Goal: Task Accomplishment & Management: Manage account settings

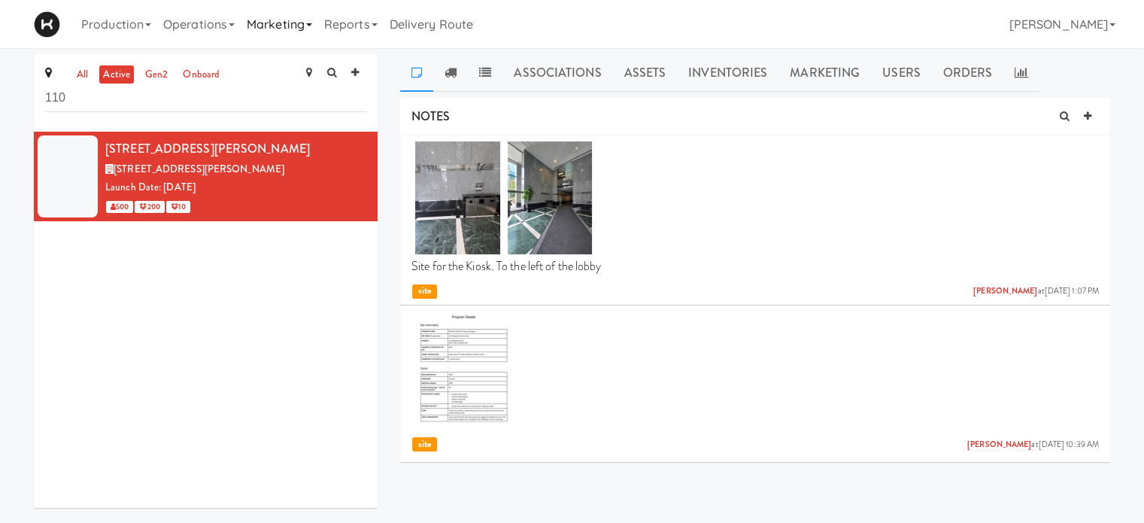
click at [293, 17] on link "Marketing" at bounding box center [279, 24] width 77 height 48
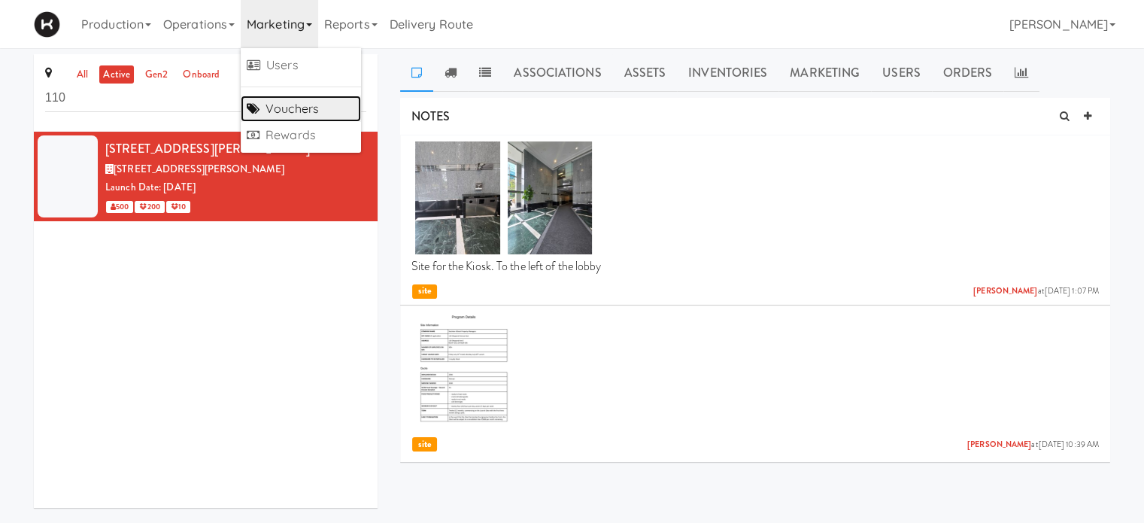
click at [295, 107] on link "Vouchers" at bounding box center [301, 109] width 120 height 27
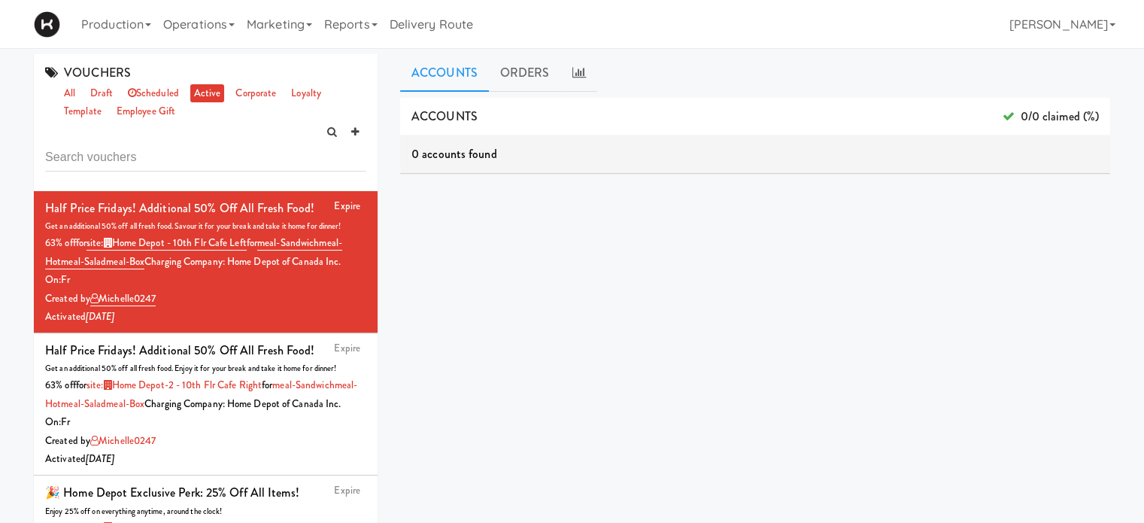
click at [90, 164] on input "text" at bounding box center [205, 158] width 321 height 28
click at [363, 197] on icon at bounding box center [367, 200] width 8 height 10
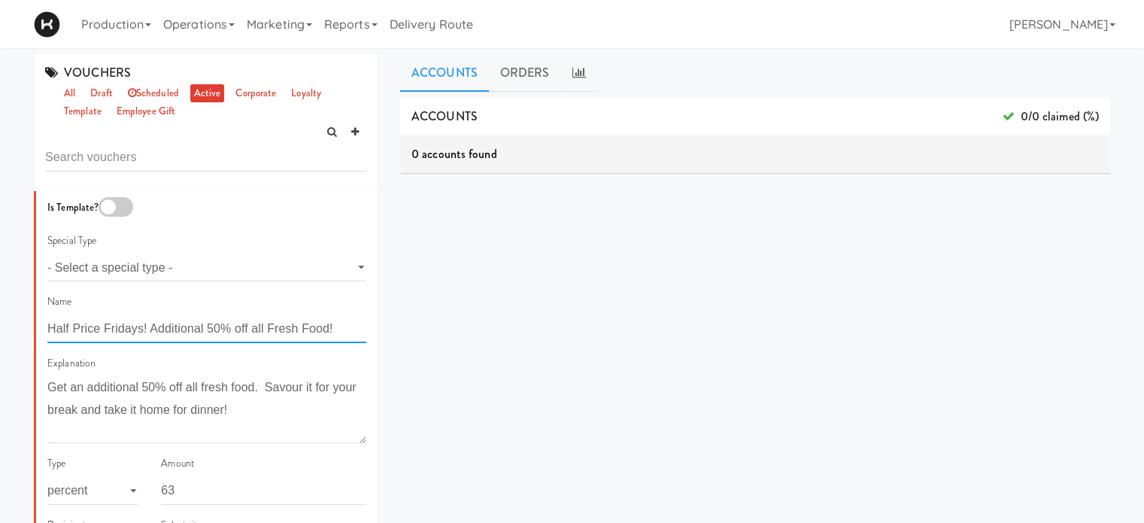
click at [102, 327] on input "Half Price Fridays! Additional 50% off all Fresh Food!" at bounding box center [206, 329] width 319 height 28
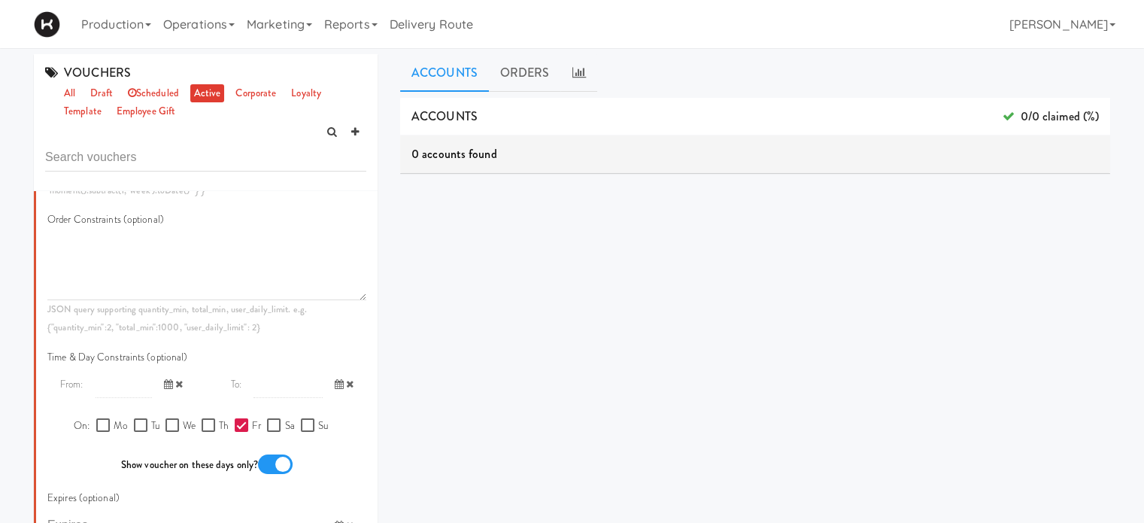
scroll to position [764, 0]
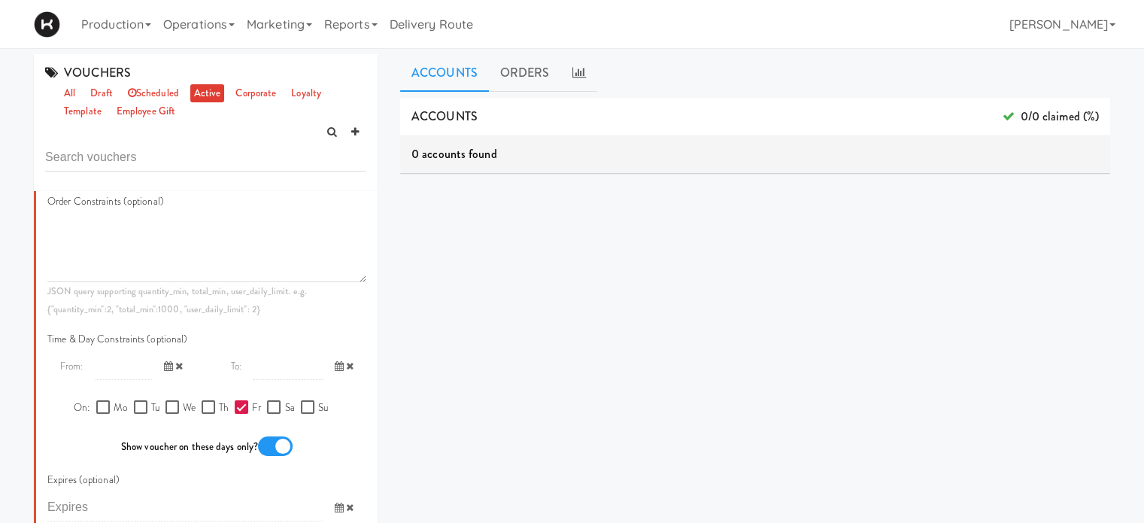
type input "Half Price Thursdays & Fridays! Additional 50% off all Fresh Food!"
click at [194, 418] on div "Mo Tu We Th Fr Sa Su" at bounding box center [214, 408] width 237 height 19
click at [208, 414] on input "Th" at bounding box center [210, 408] width 17 height 12
checkbox input "true"
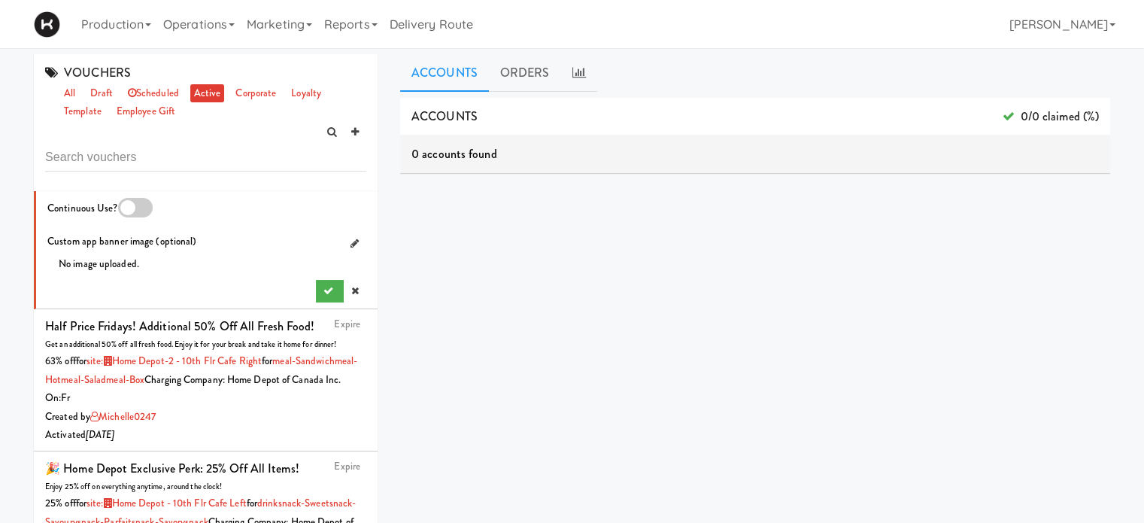
scroll to position [1229, 0]
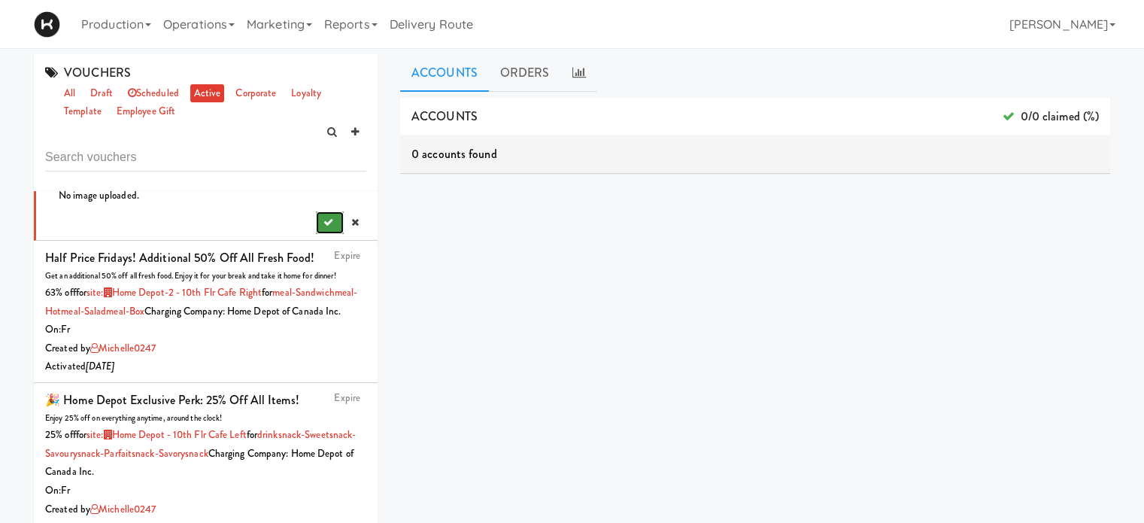
click at [324, 227] on icon "submit" at bounding box center [329, 222] width 10 height 10
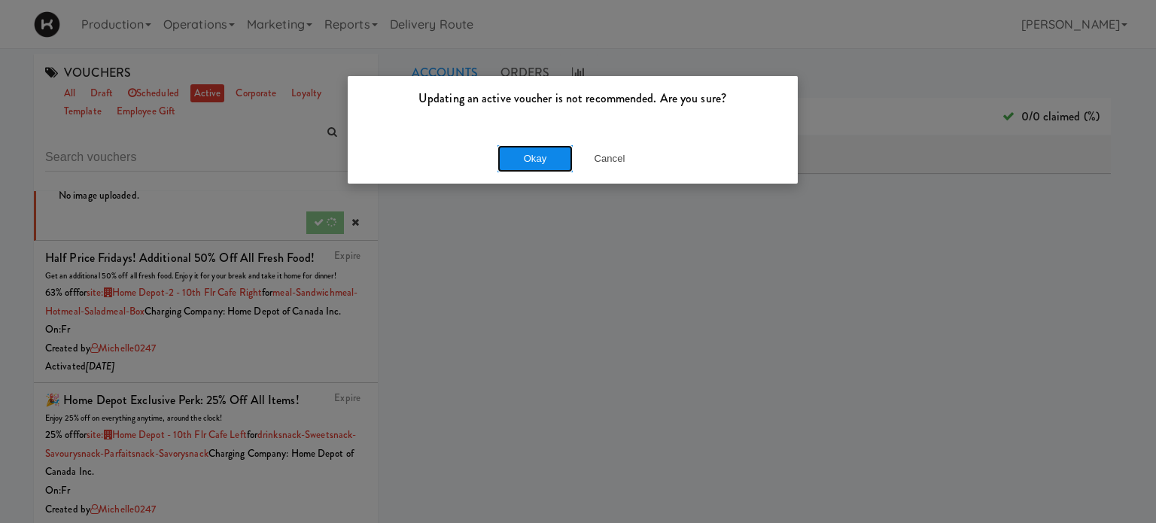
click at [523, 153] on button "Okay" at bounding box center [534, 158] width 75 height 27
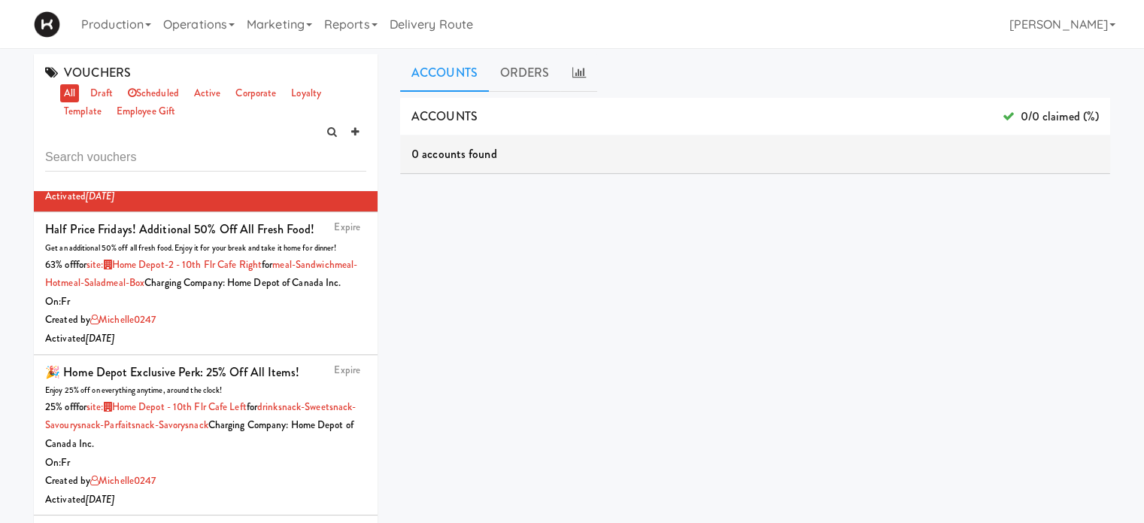
scroll to position [227, 0]
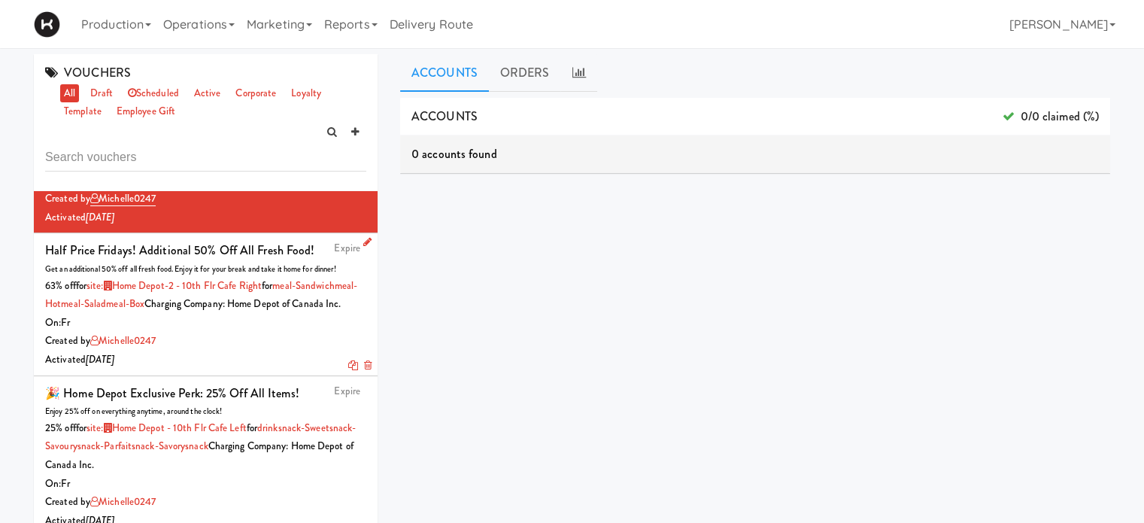
click at [363, 247] on icon at bounding box center [367, 242] width 8 height 10
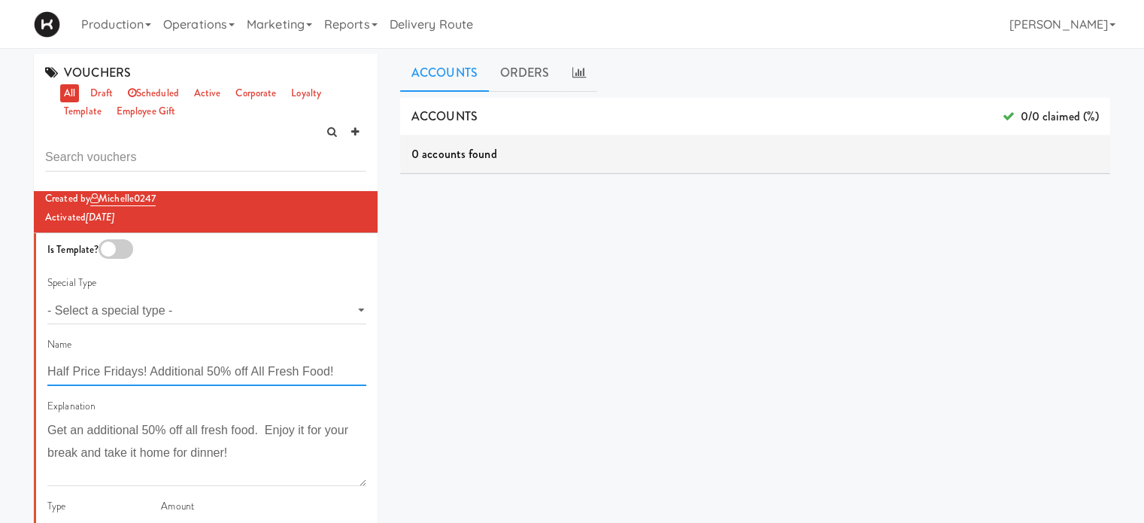
click at [102, 386] on input "Half Price Fridays! Additional 50% off All Fresh Food!" at bounding box center [206, 372] width 319 height 28
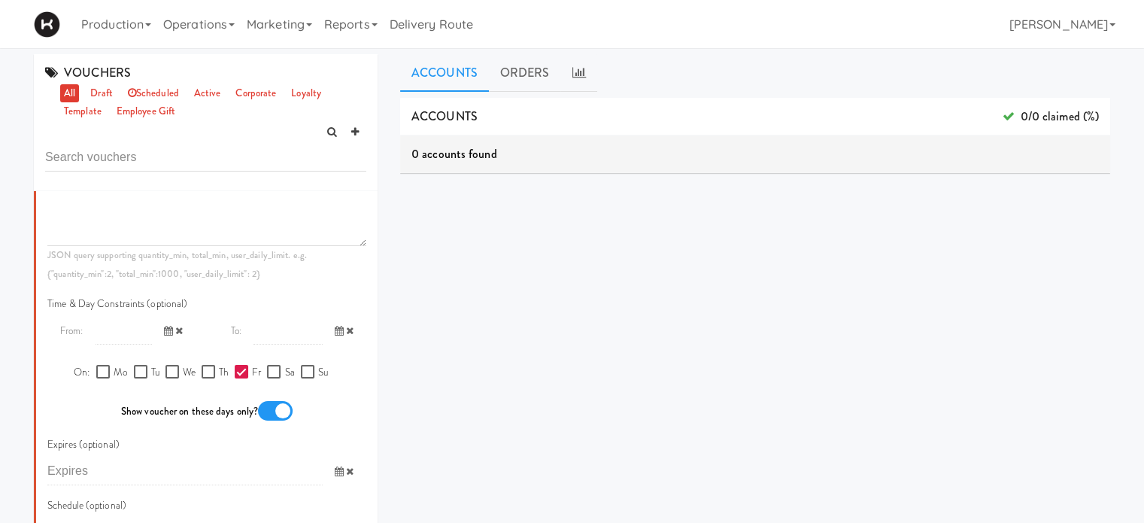
scroll to position [1165, 0]
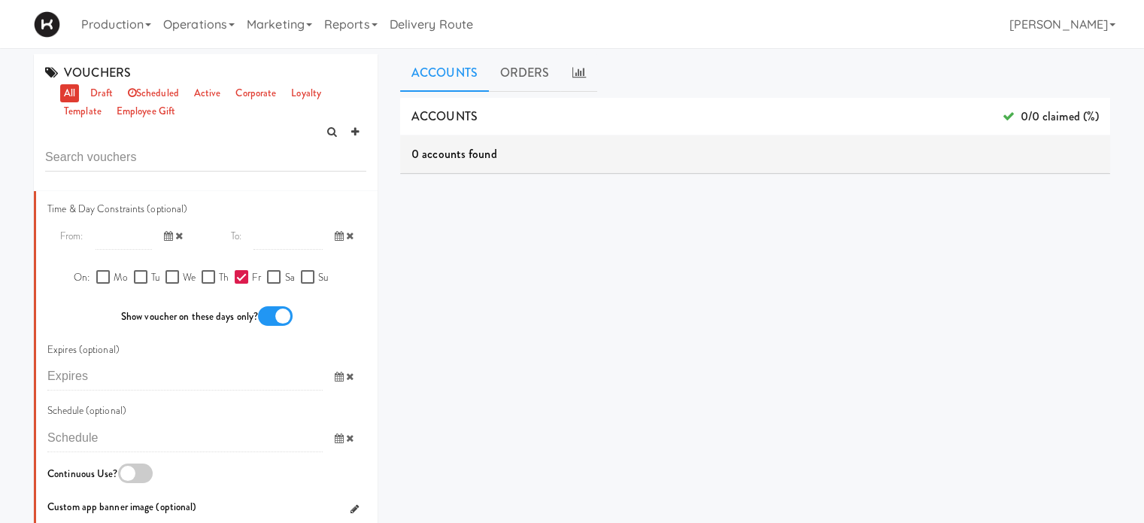
type input "Half Price Thursdays and Fridays! Additional 50% off All Fresh Food!"
click at [205, 284] on input "Th" at bounding box center [210, 278] width 17 height 12
checkbox input "true"
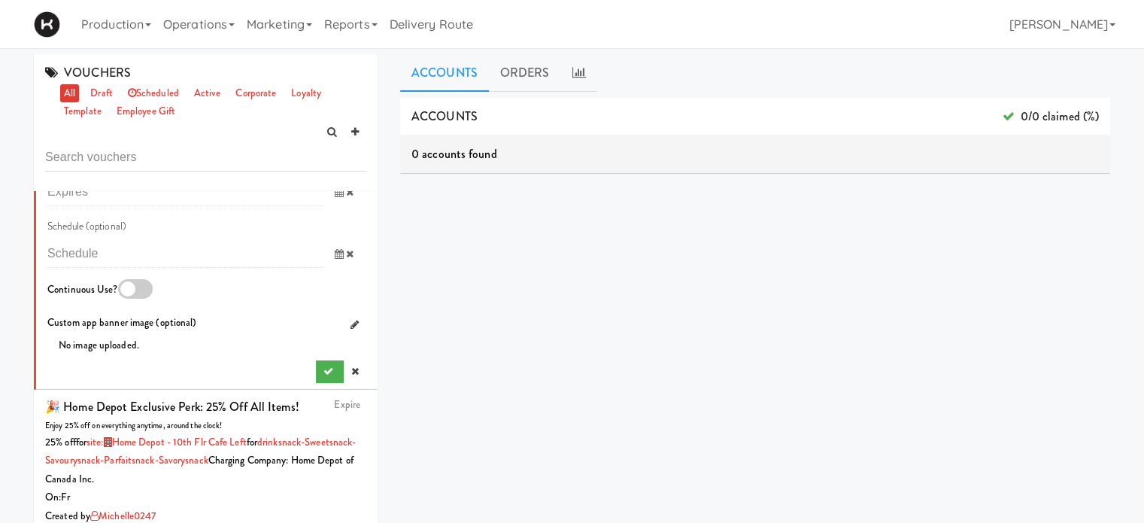
scroll to position [1384, 0]
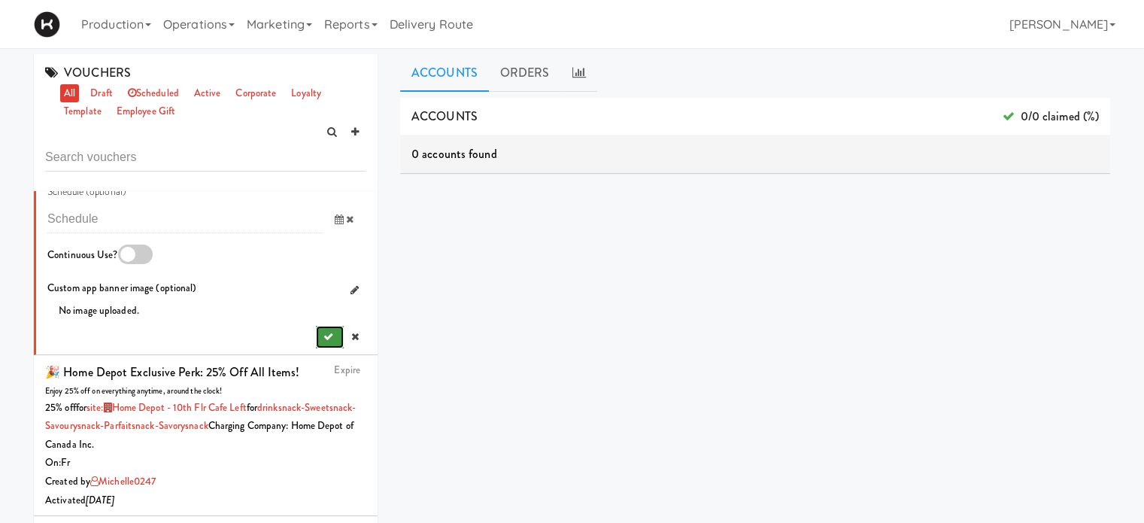
click at [324, 342] on icon "submit" at bounding box center [329, 337] width 10 height 10
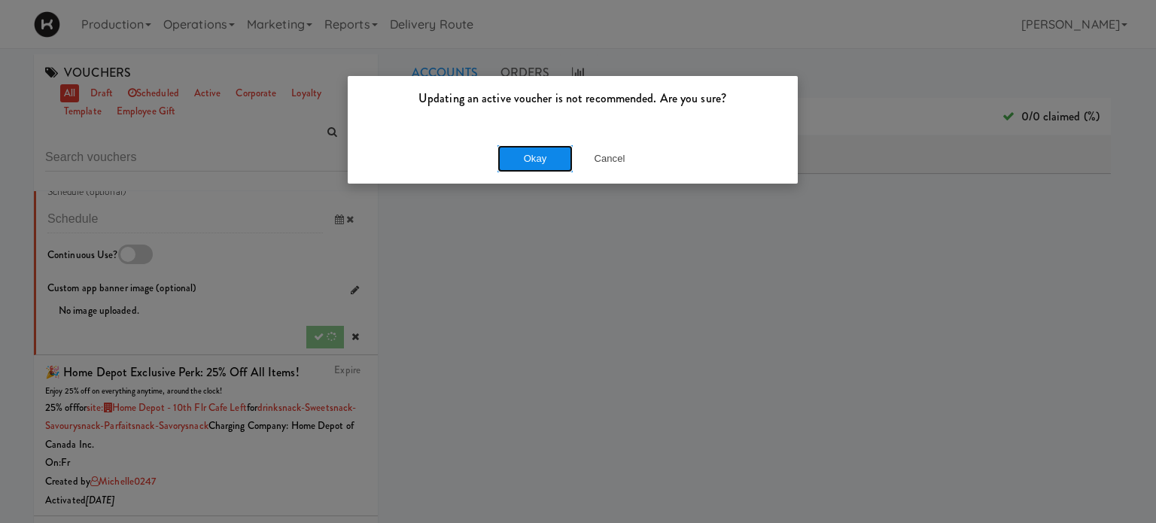
click at [542, 167] on button "Okay" at bounding box center [534, 158] width 75 height 27
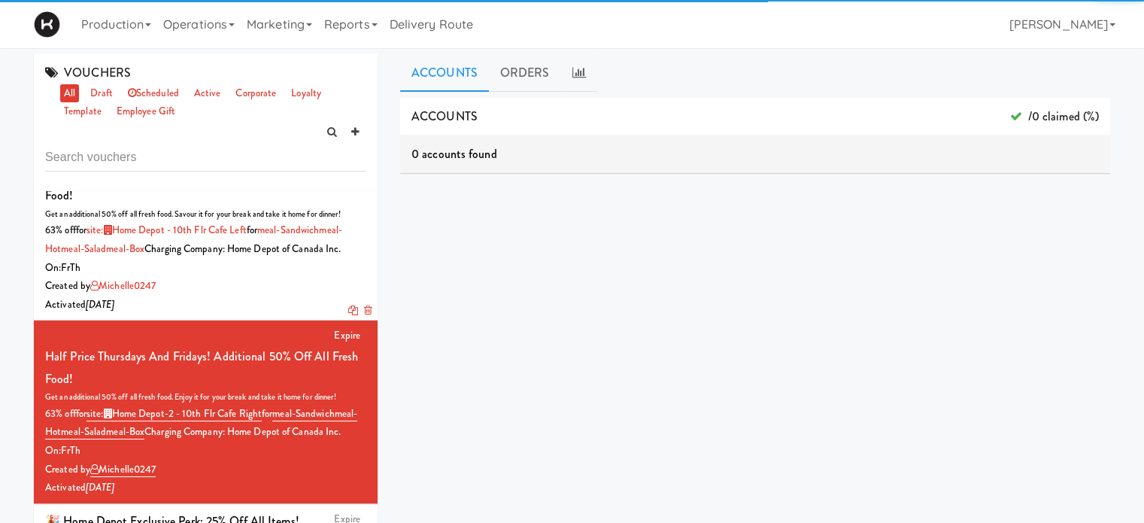
scroll to position [342, 0]
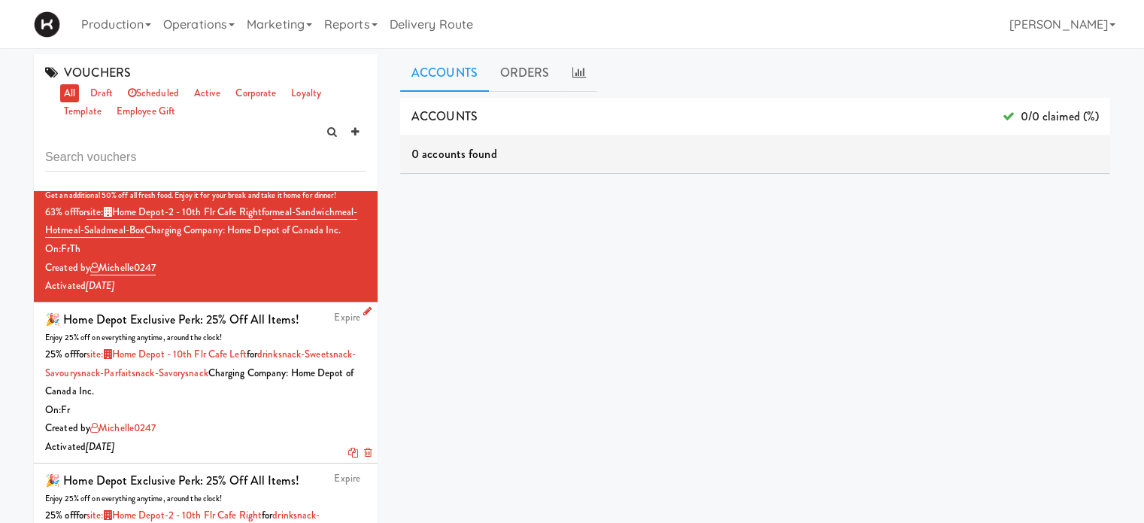
click at [363, 316] on icon at bounding box center [367, 311] width 8 height 10
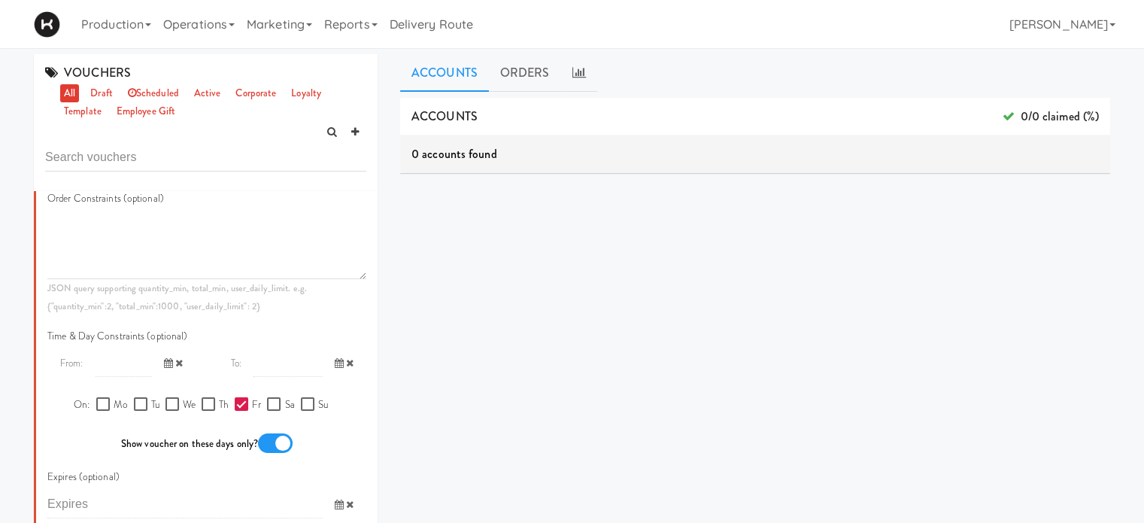
scroll to position [1292, 0]
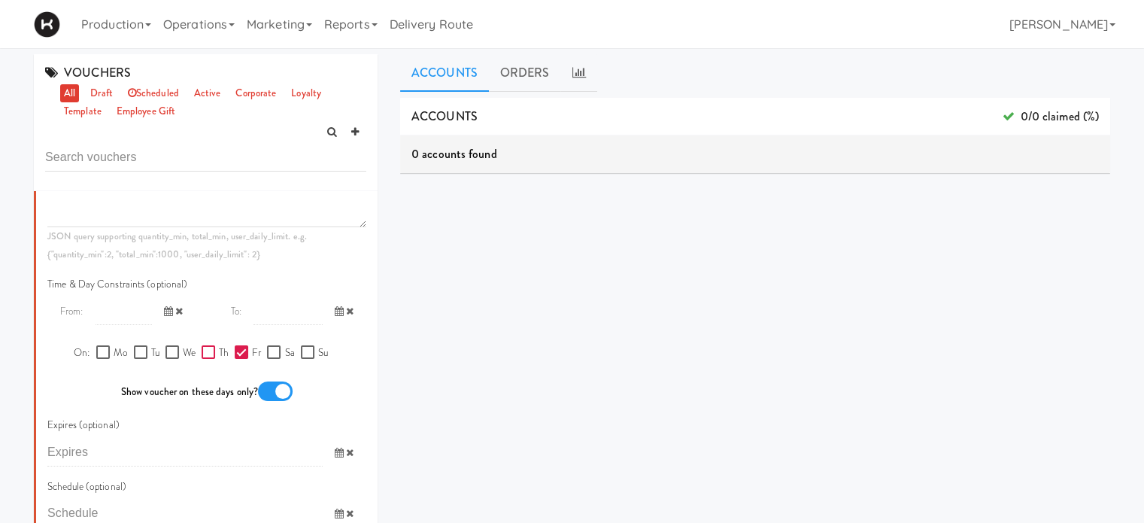
click at [205, 359] on input "Th" at bounding box center [210, 353] width 17 height 12
checkbox input "true"
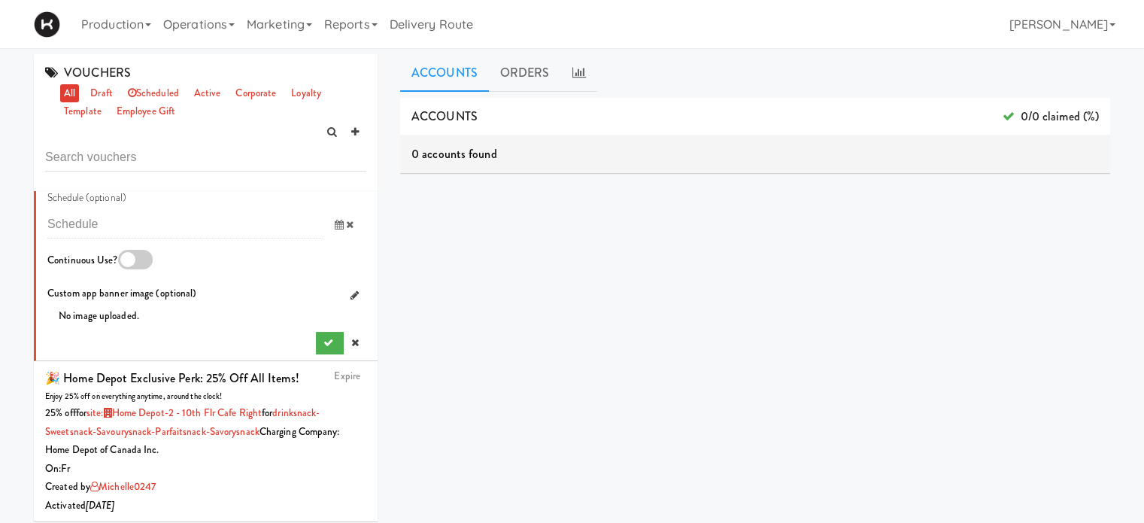
scroll to position [1598, 0]
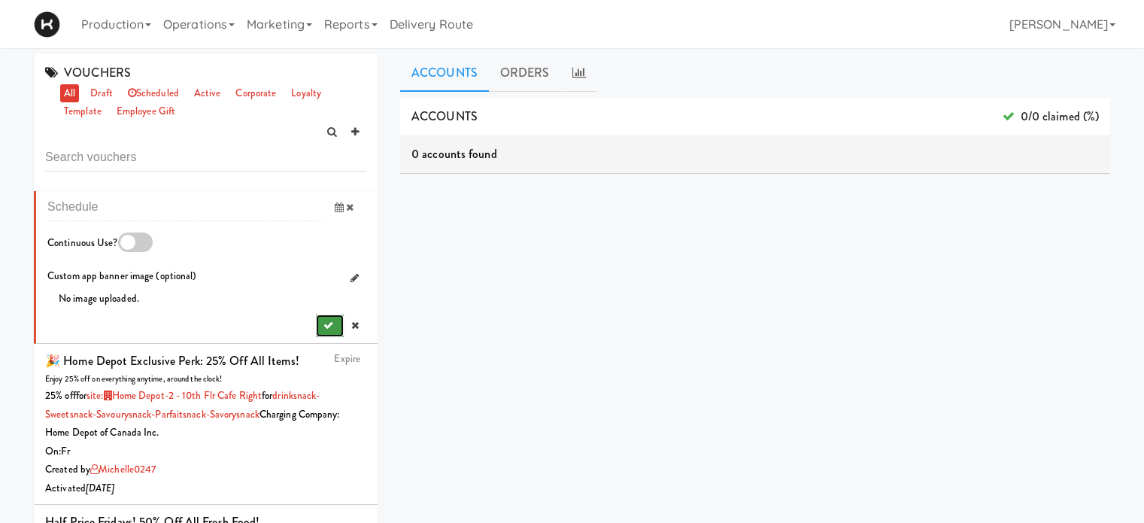
click at [324, 330] on icon "submit" at bounding box center [329, 326] width 10 height 10
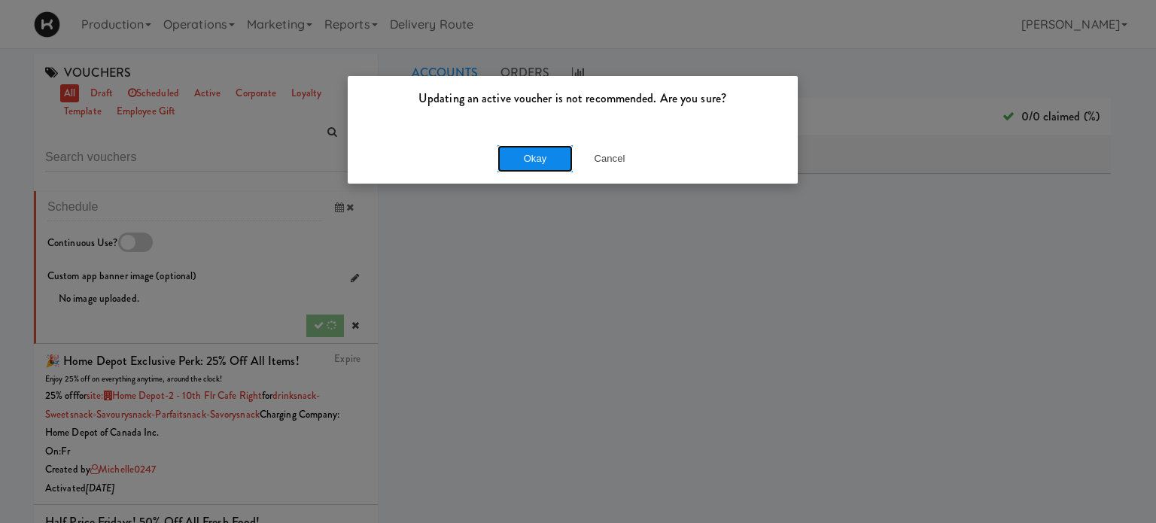
click at [538, 156] on button "Okay" at bounding box center [534, 158] width 75 height 27
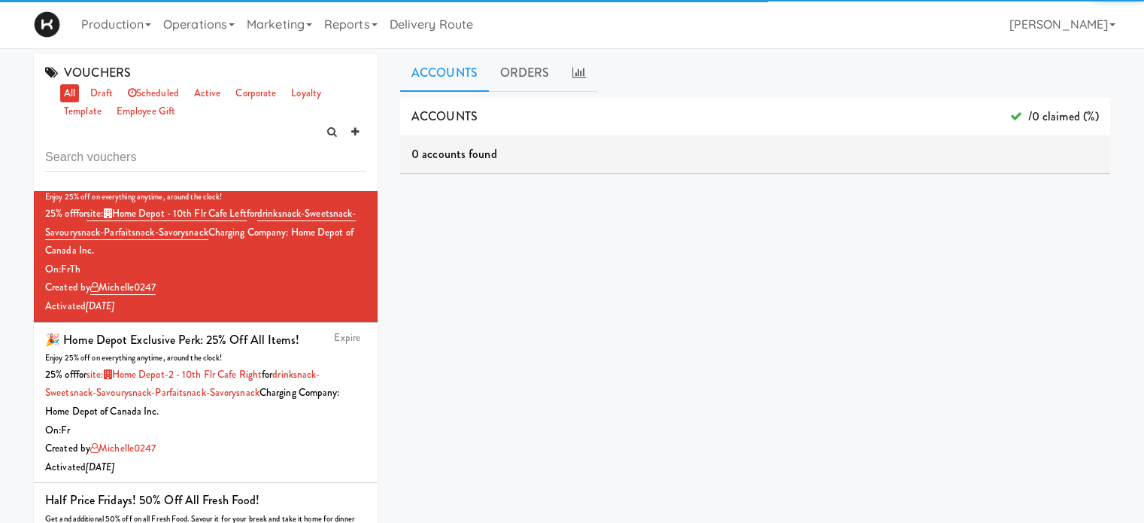
scroll to position [543, 0]
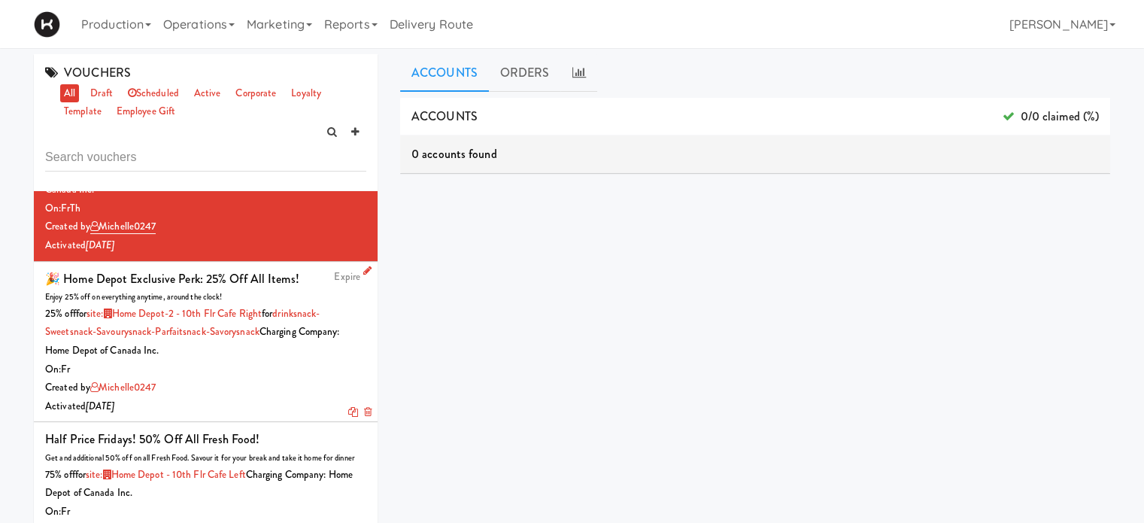
click at [363, 275] on icon at bounding box center [367, 271] width 8 height 10
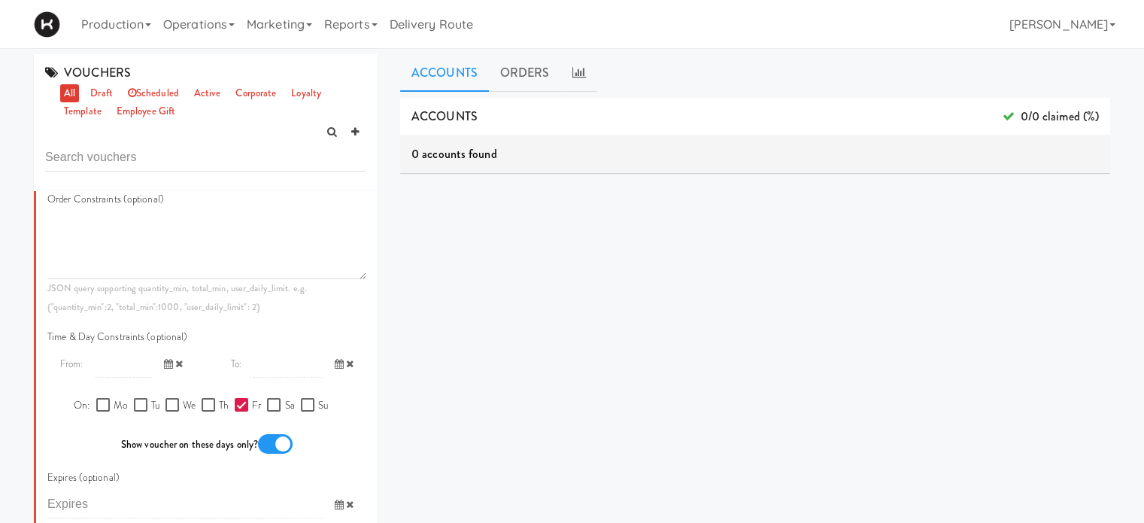
scroll to position [1417, 0]
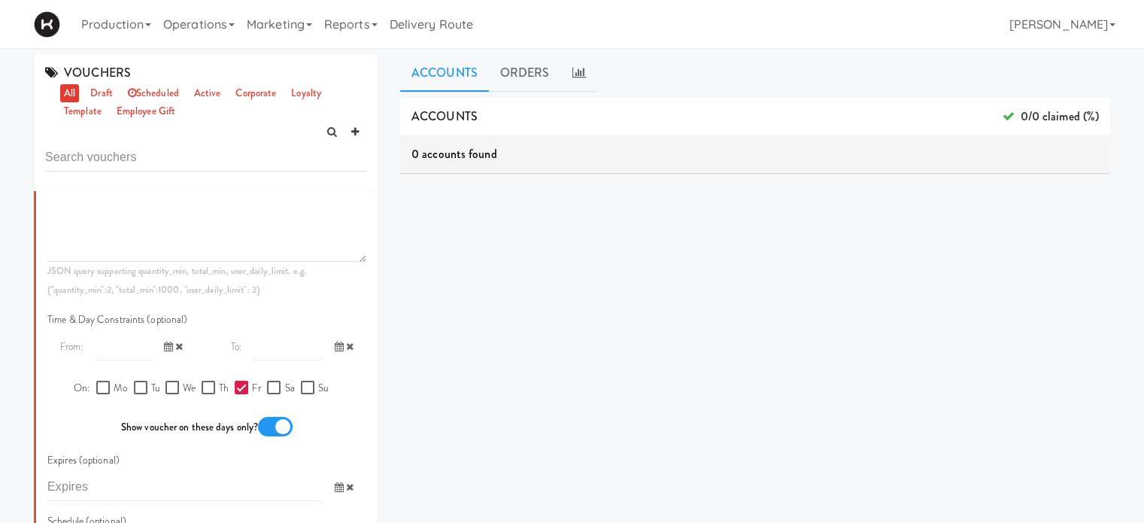
click at [205, 406] on div "On: Mo Tu We Th Fr Sa Su" at bounding box center [206, 389] width 319 height 34
click at [206, 394] on input "Th" at bounding box center [210, 388] width 17 height 12
checkbox input "true"
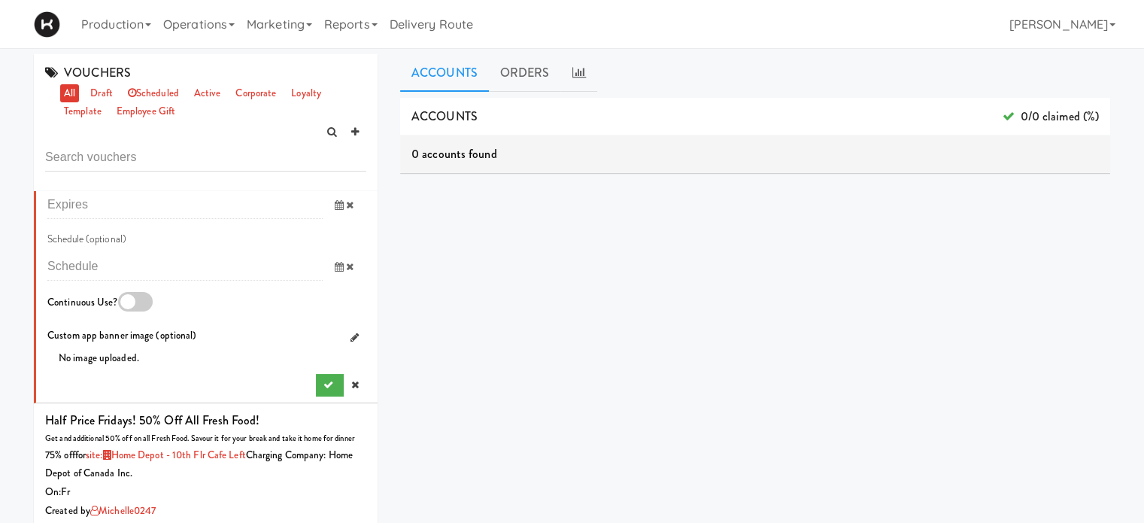
scroll to position [1709, 0]
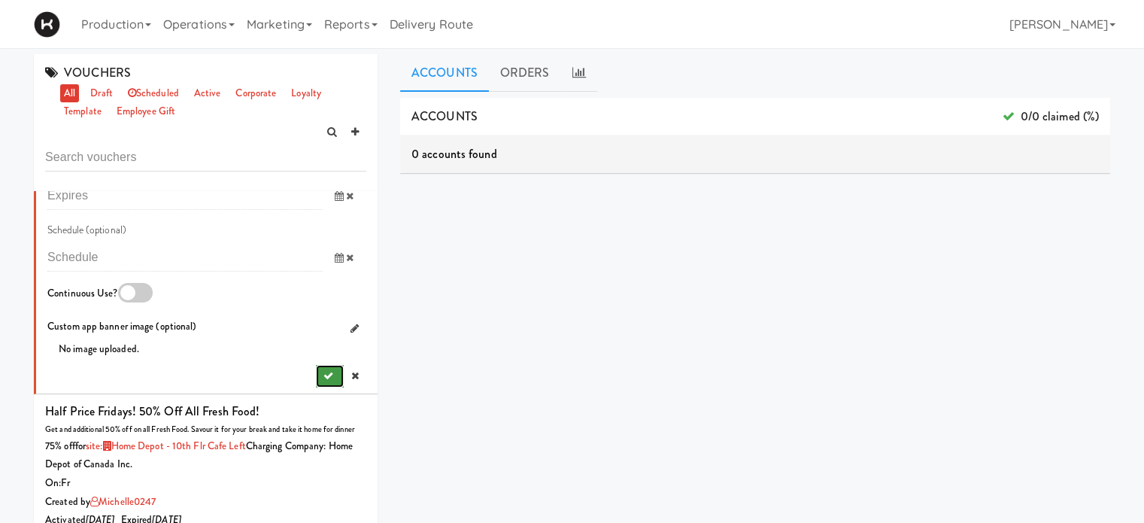
click at [324, 381] on icon "submit" at bounding box center [329, 376] width 10 height 10
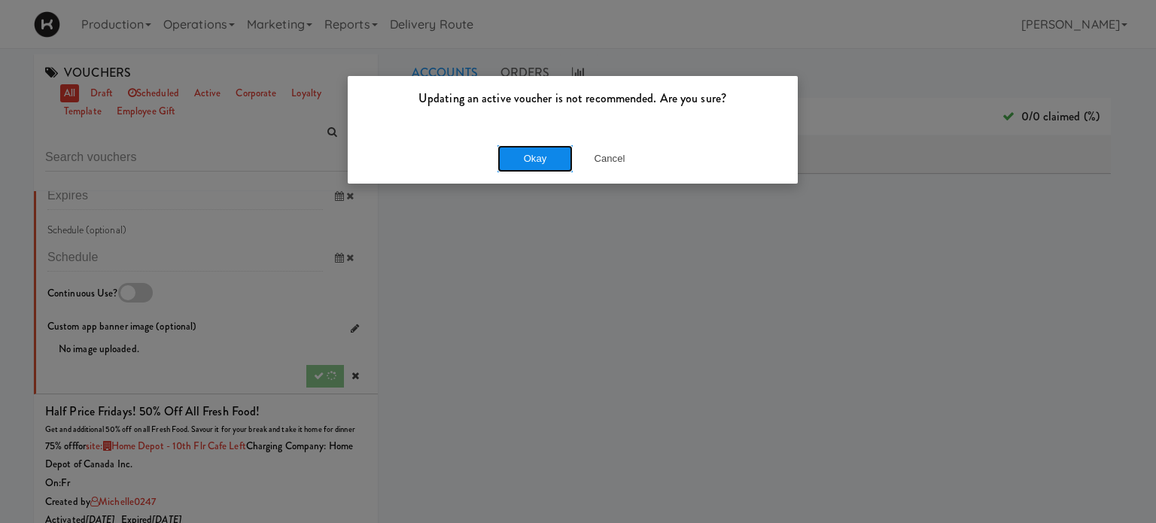
click at [529, 156] on button "Okay" at bounding box center [534, 158] width 75 height 27
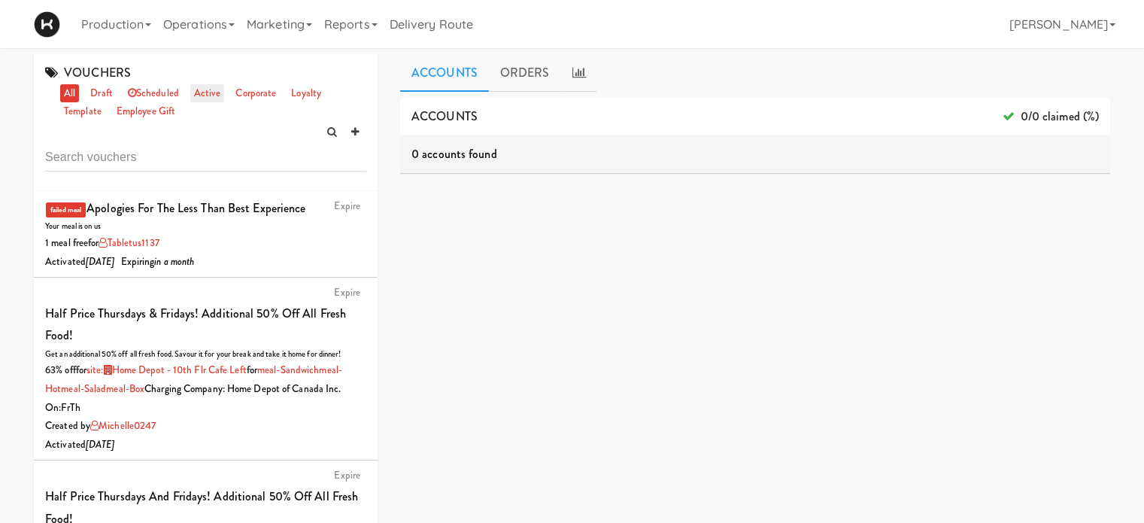
click at [211, 93] on link "active" at bounding box center [207, 93] width 35 height 19
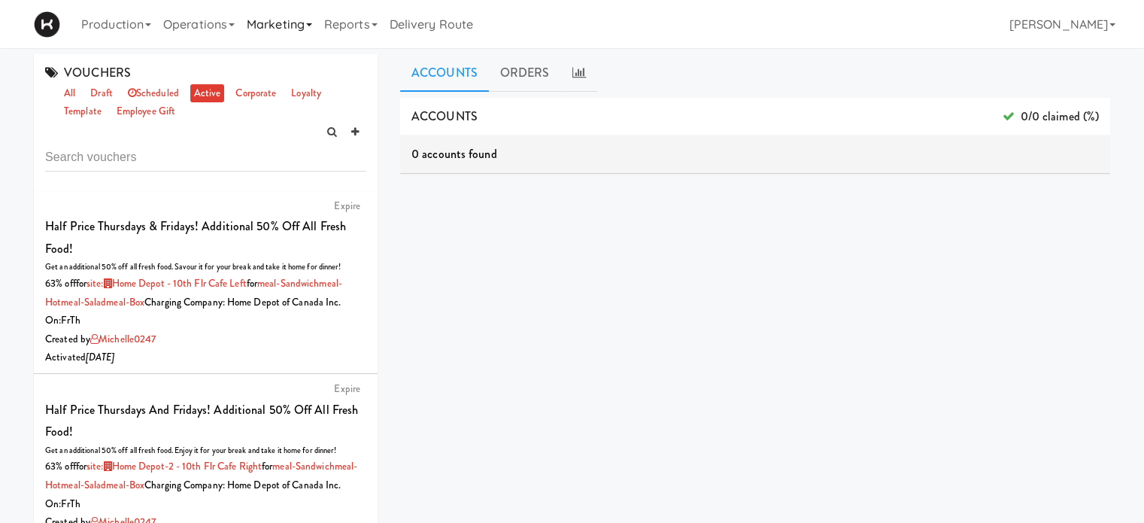
click at [296, 29] on link "Marketing" at bounding box center [279, 24] width 77 height 48
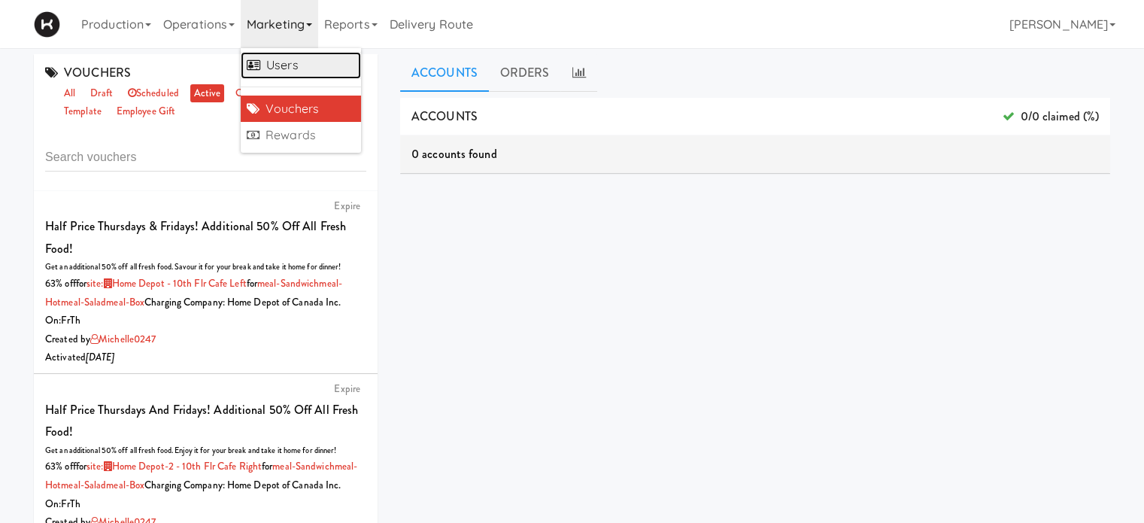
click at [293, 62] on link "Users" at bounding box center [301, 65] width 120 height 27
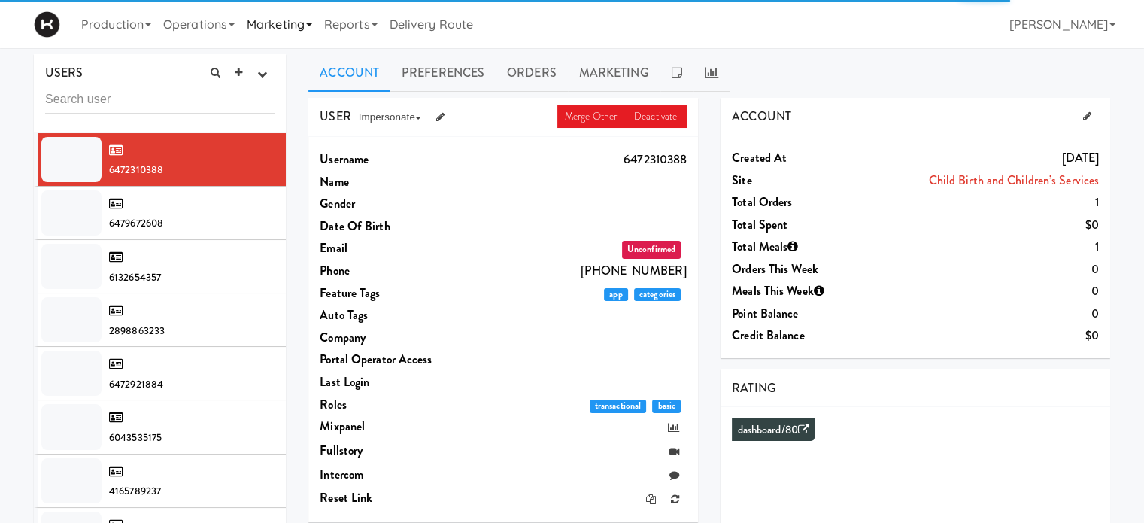
click at [276, 23] on link "Marketing" at bounding box center [279, 24] width 77 height 48
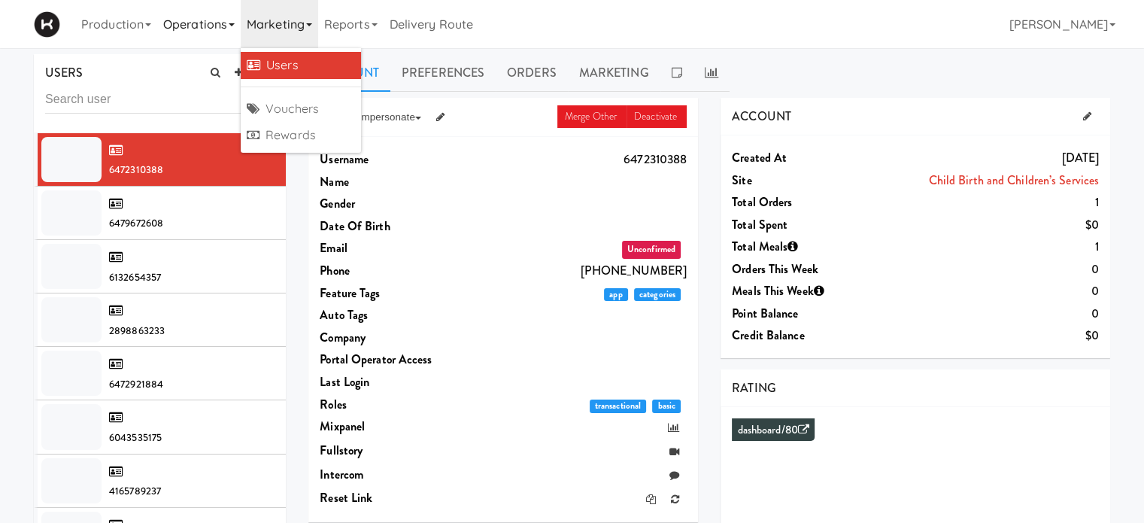
click at [217, 24] on link "Operations" at bounding box center [199, 24] width 84 height 48
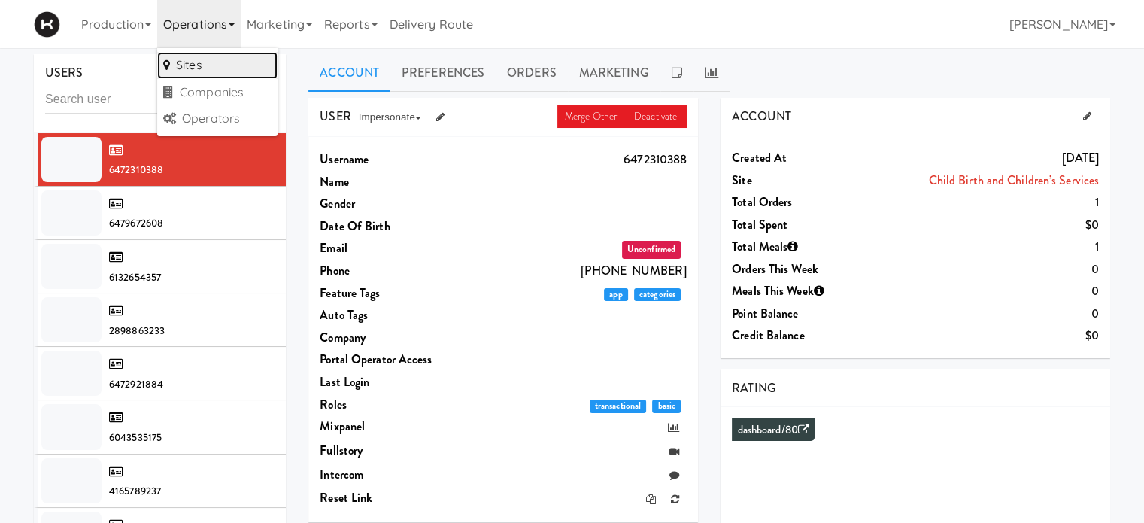
click at [191, 71] on link "Sites" at bounding box center [217, 65] width 120 height 27
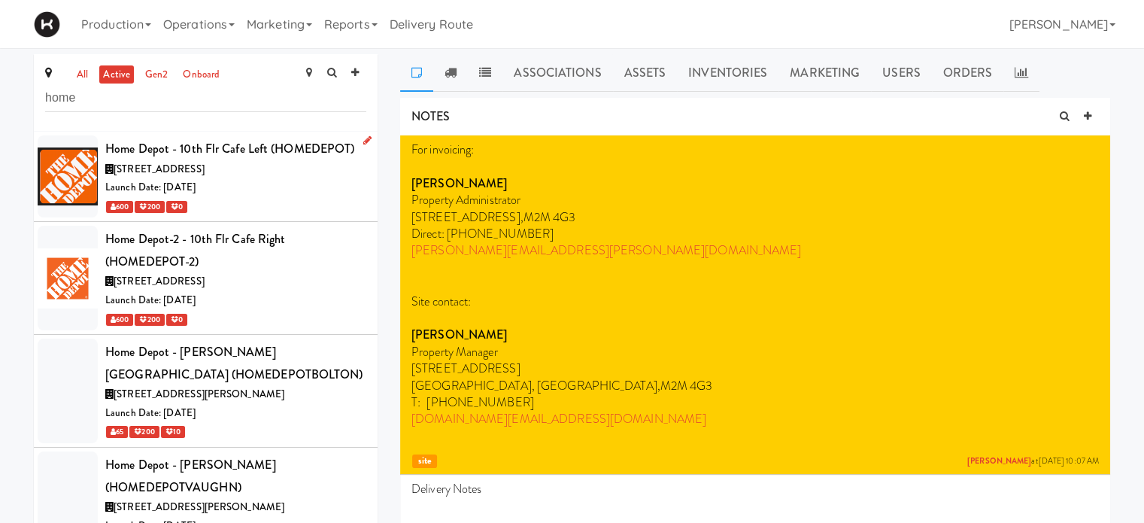
type input "home"
click at [297, 166] on div "[STREET_ADDRESS]" at bounding box center [235, 169] width 261 height 19
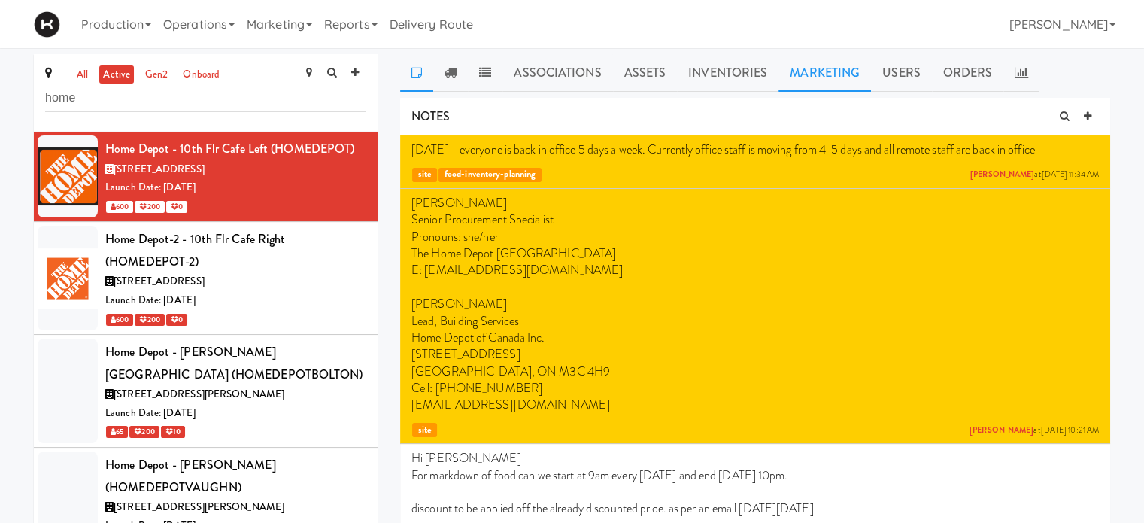
click at [804, 79] on link "Marketing" at bounding box center [825, 73] width 93 height 38
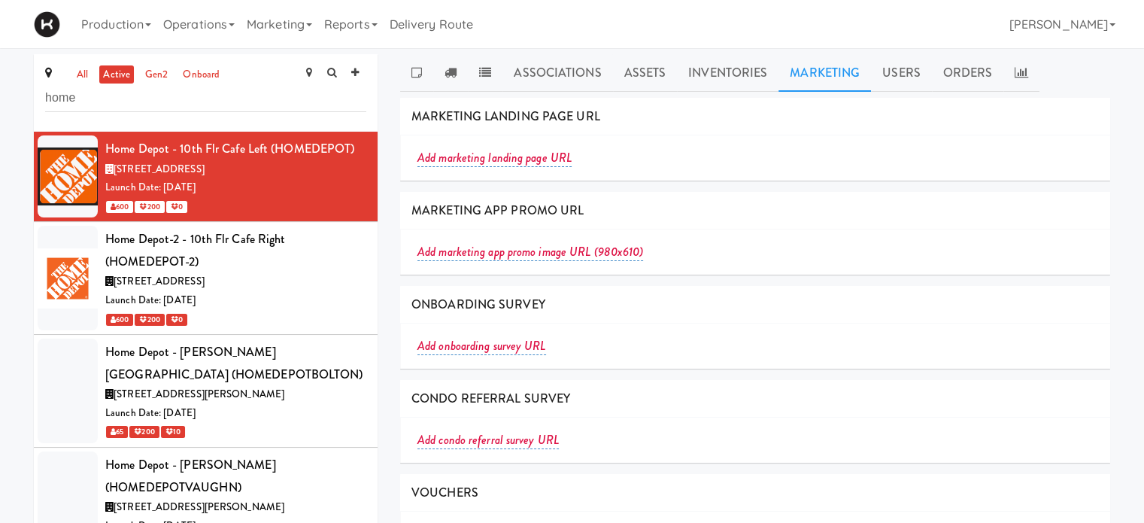
scroll to position [159, 0]
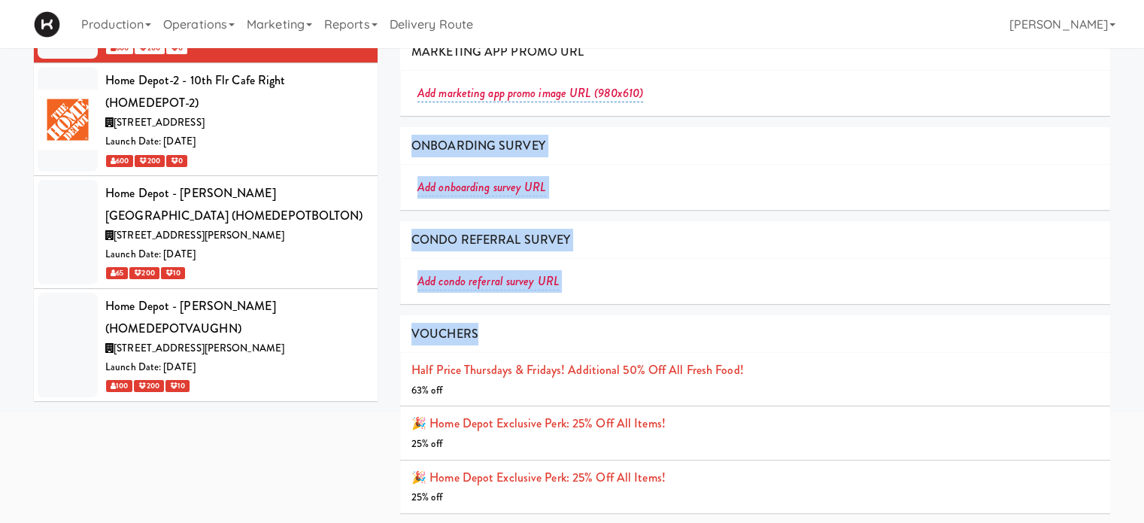
drag, startPoint x: 1138, startPoint y: 319, endPoint x: 1155, endPoint y: 72, distance: 247.3
click at [1144, 72] on html "Updating an active voucher is not recommended. Are you sure? Okay Cancel Okay U…" at bounding box center [572, 102] width 1144 height 523
click at [1010, 349] on div "VOUCHERS" at bounding box center [755, 334] width 710 height 38
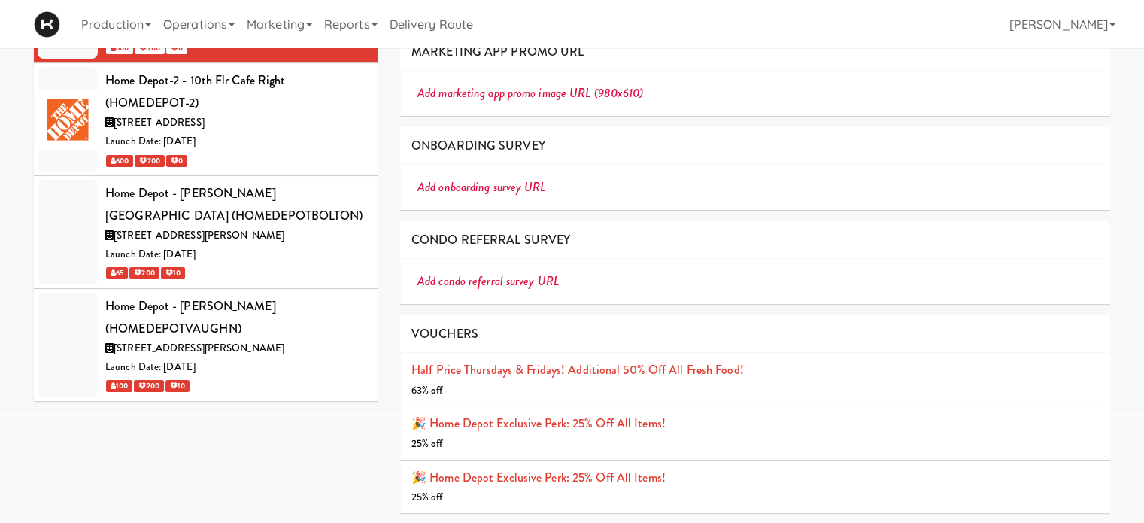
scroll to position [0, 0]
